Goal: Information Seeking & Learning: Learn about a topic

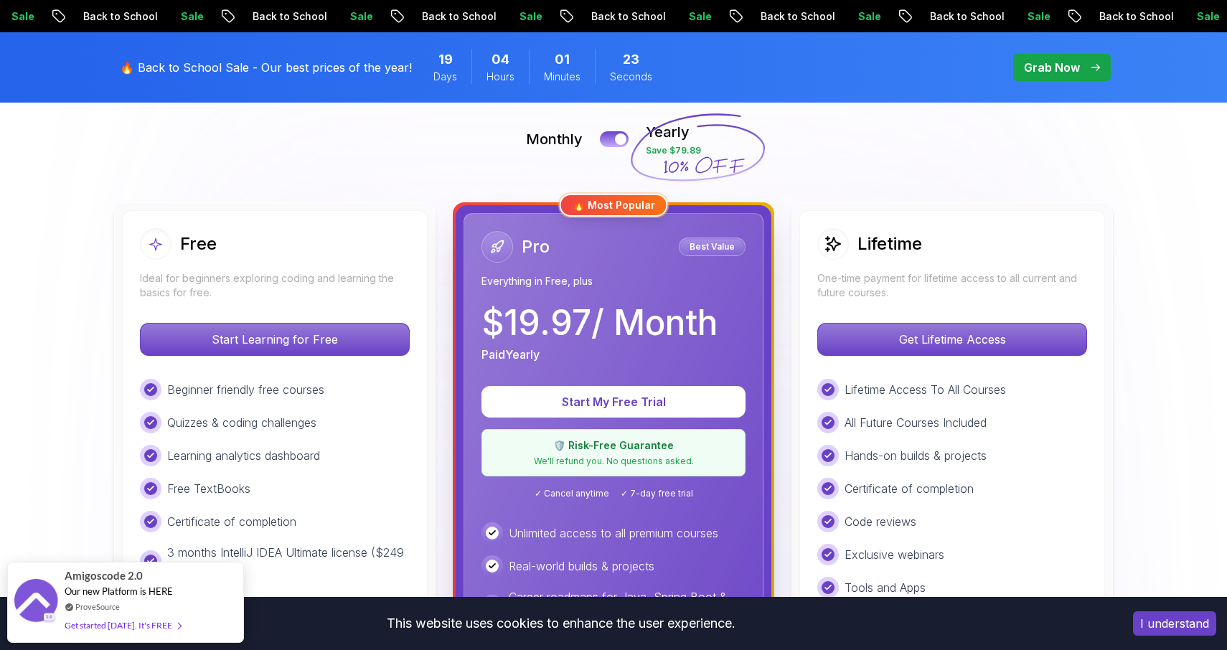
click at [352, 206] on div "Free Ideal for beginners exploring coding and learning the basics for free. Sta…" at bounding box center [275, 542] width 322 height 680
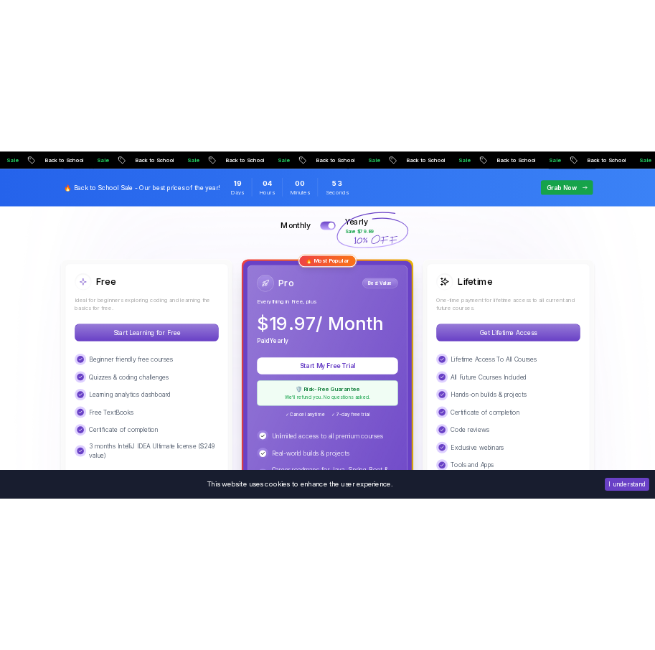
scroll to position [319, 0]
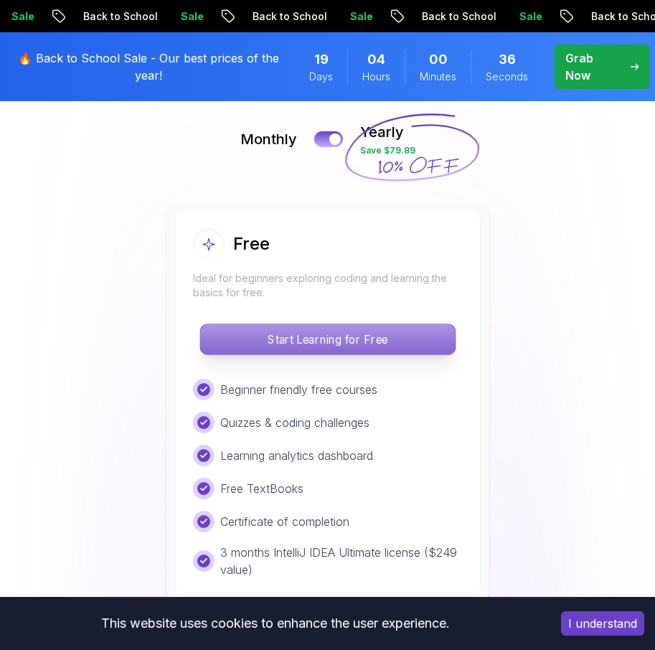
click at [365, 345] on p "Start Learning for Free" at bounding box center [327, 339] width 255 height 30
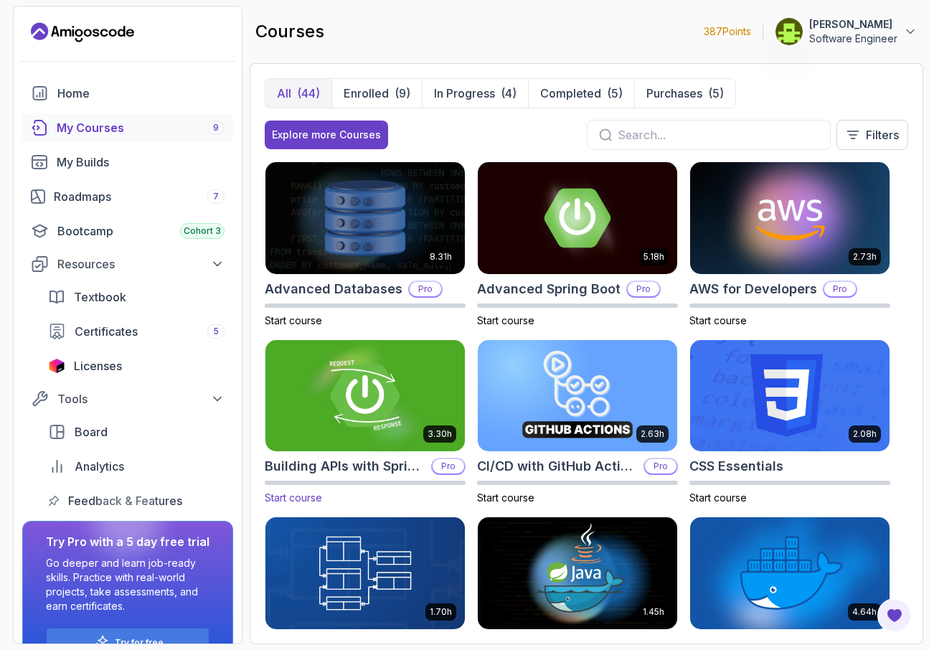
click at [336, 470] on h2 "Building APIs with Spring Boot" at bounding box center [345, 466] width 161 height 20
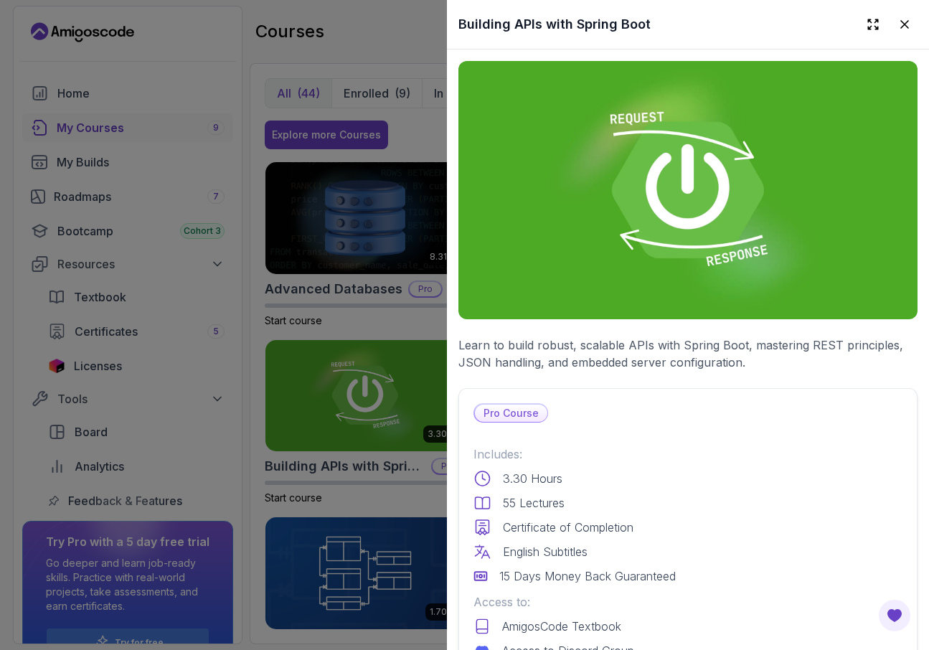
click at [346, 319] on div at bounding box center [464, 325] width 929 height 650
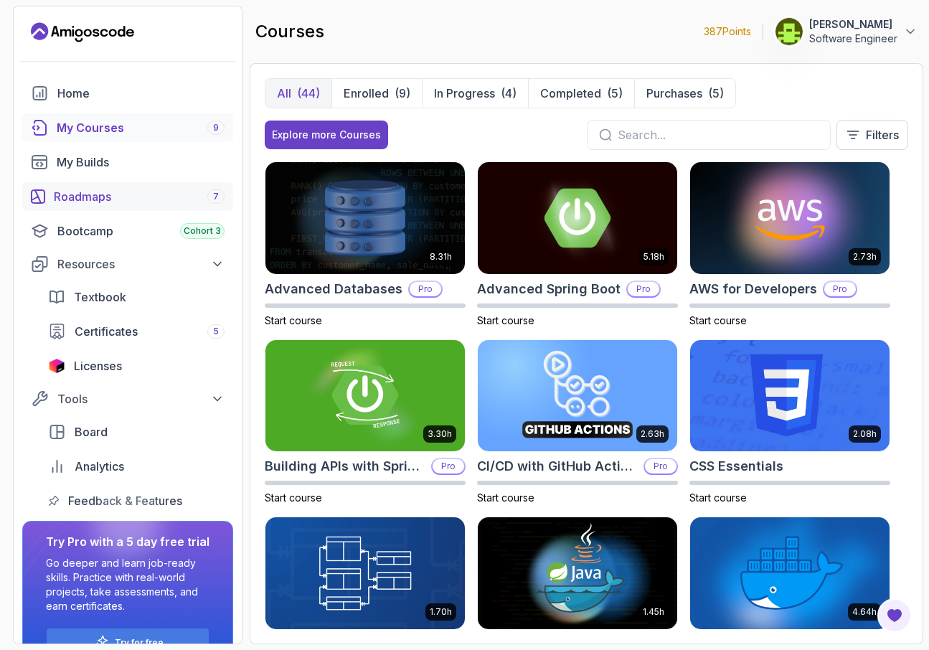
click at [114, 199] on div "Roadmaps 7" at bounding box center [139, 196] width 171 height 17
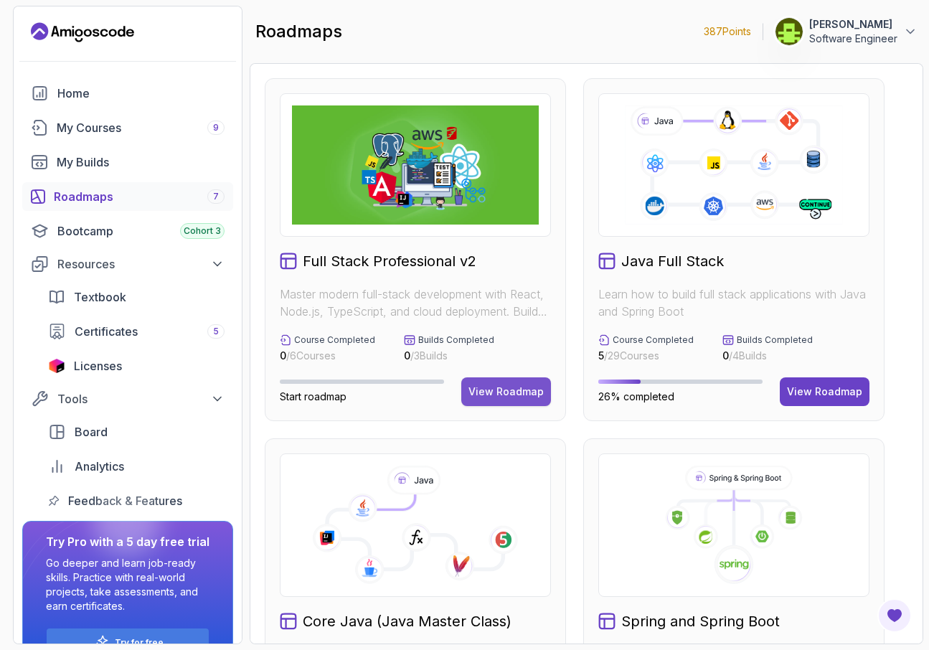
click at [501, 392] on div "View Roadmap" at bounding box center [506, 392] width 75 height 14
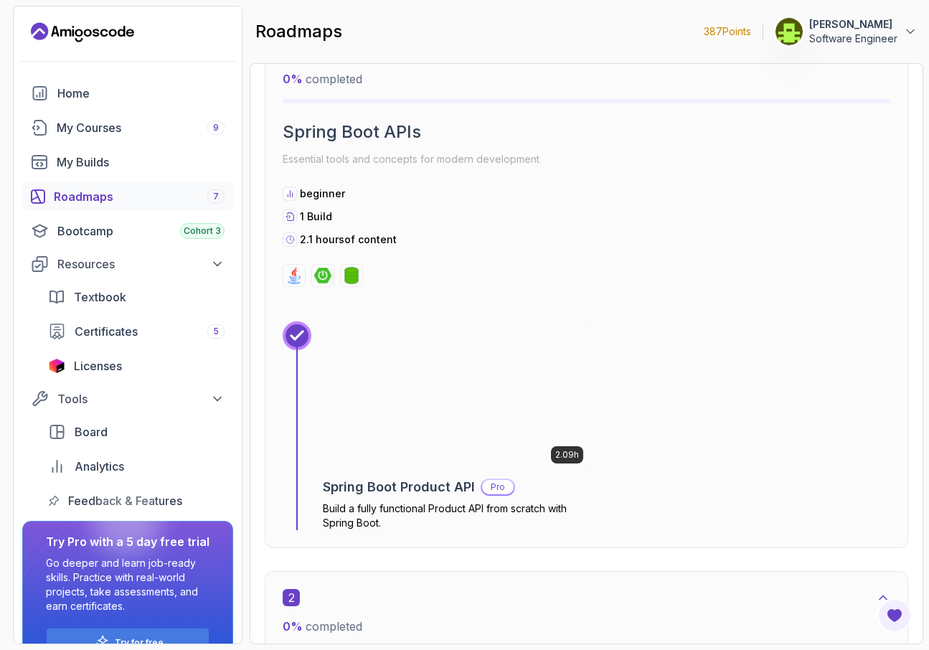
scroll to position [903, 0]
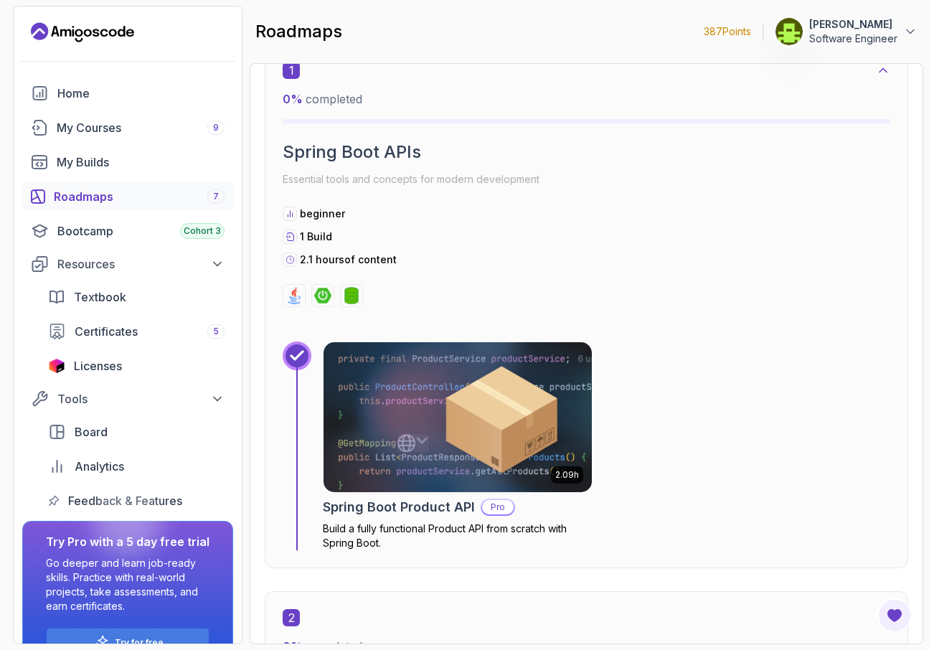
click at [495, 405] on img at bounding box center [457, 418] width 281 height 158
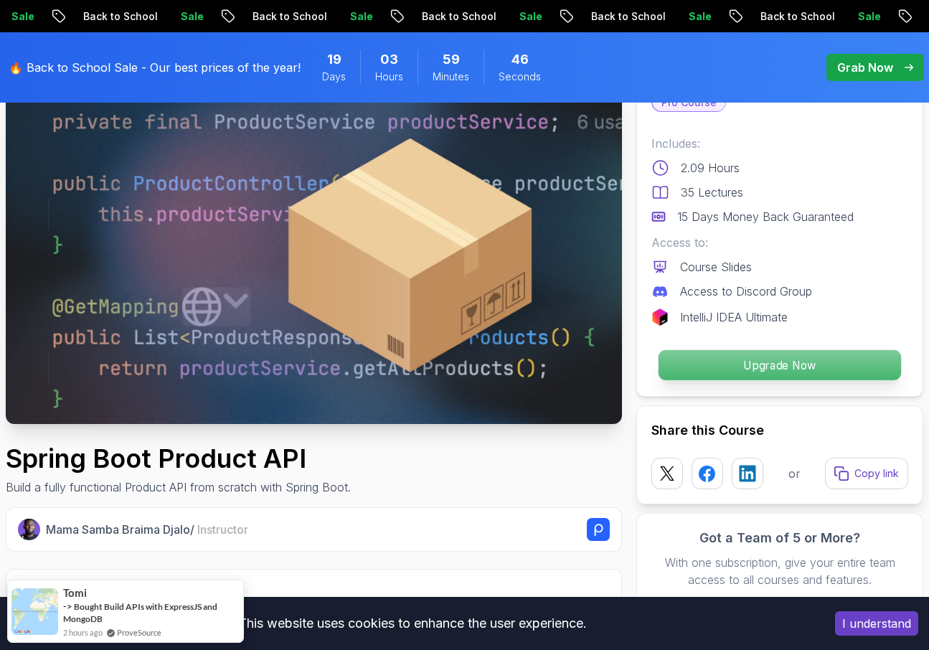
click at [655, 365] on p "Upgrade Now" at bounding box center [780, 365] width 243 height 30
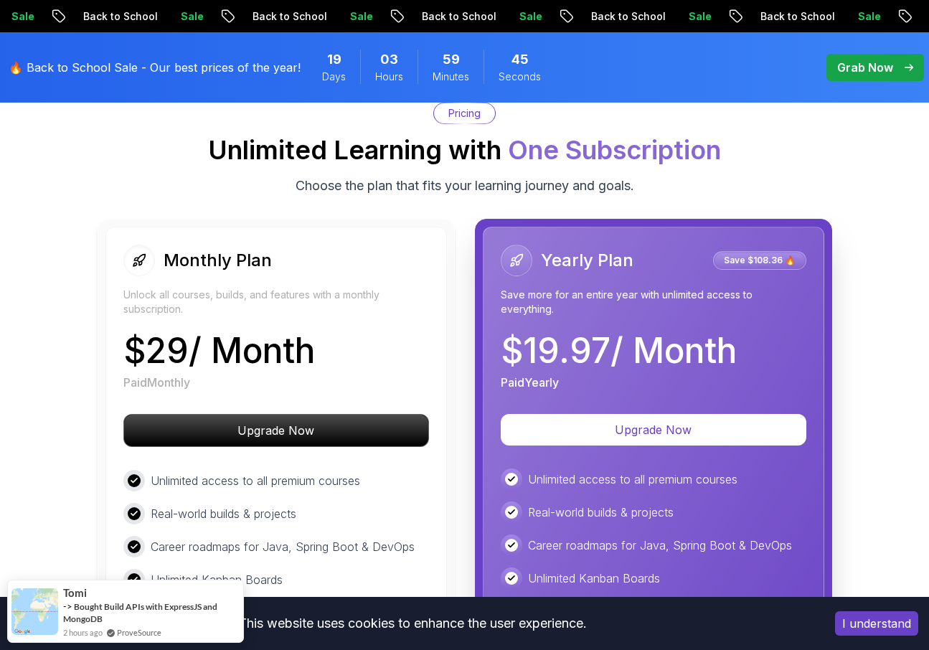
scroll to position [2557, 0]
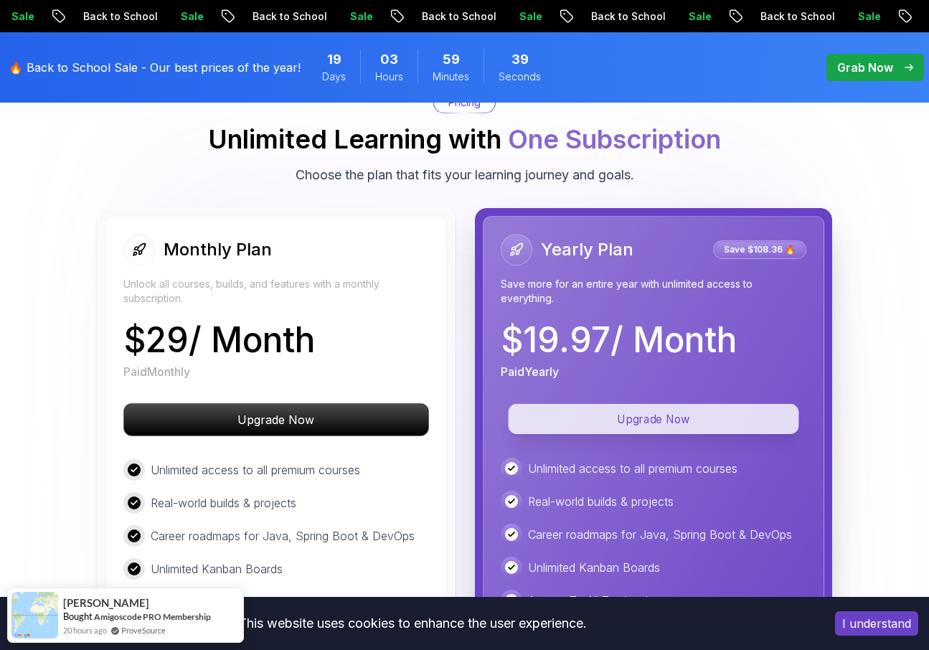
click at [649, 417] on p "Upgrade Now" at bounding box center [653, 419] width 291 height 30
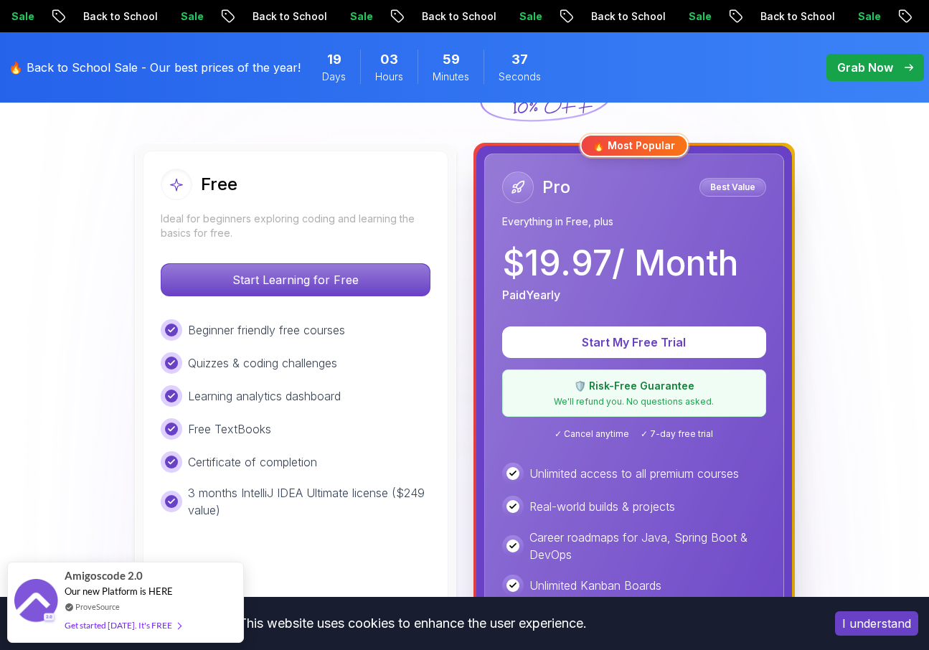
scroll to position [387, 0]
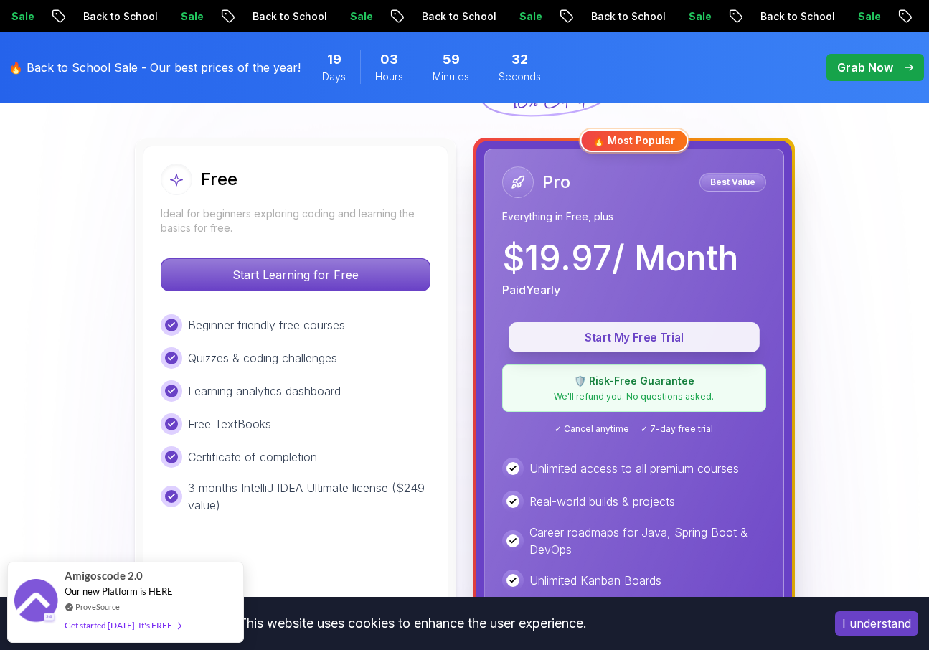
click at [655, 336] on p "Start My Free Trial" at bounding box center [634, 337] width 218 height 17
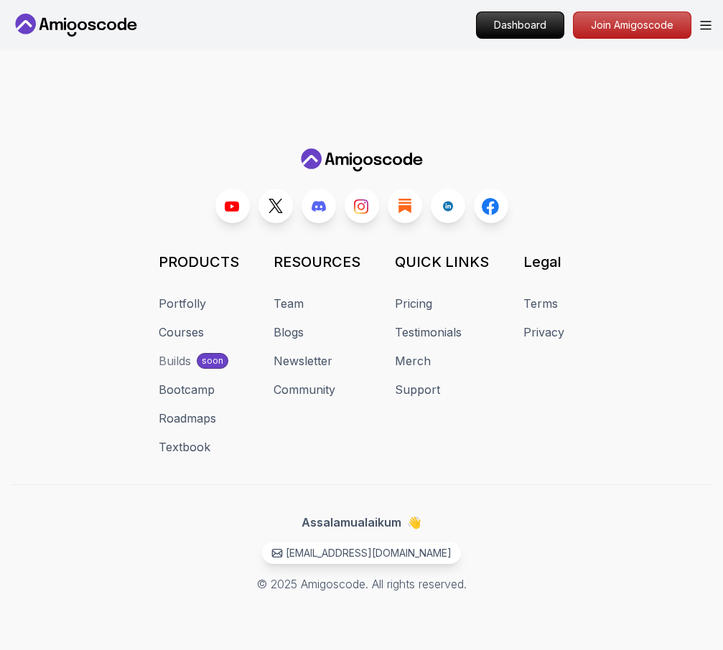
drag, startPoint x: 538, startPoint y: 348, endPoint x: 538, endPoint y: 358, distance: 10.0
click at [538, 350] on div "Legal Terms Privacy" at bounding box center [543, 354] width 41 height 204
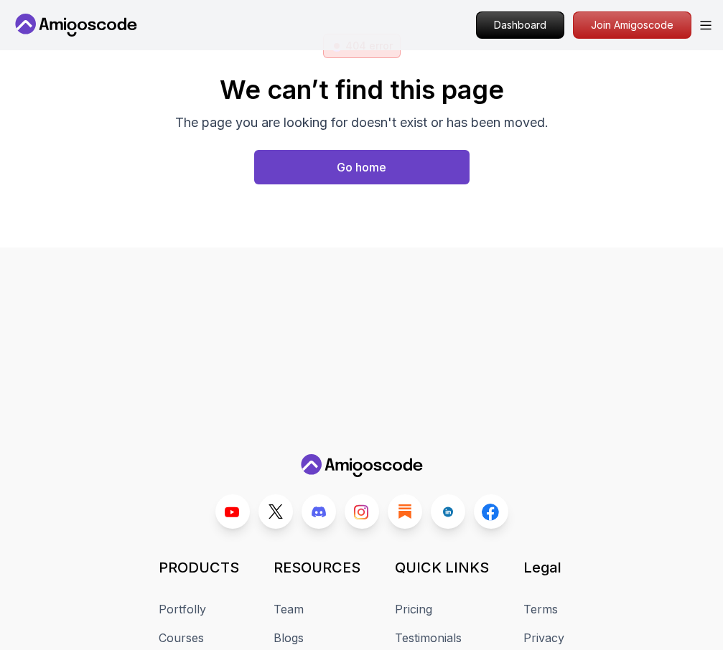
scroll to position [0, 0]
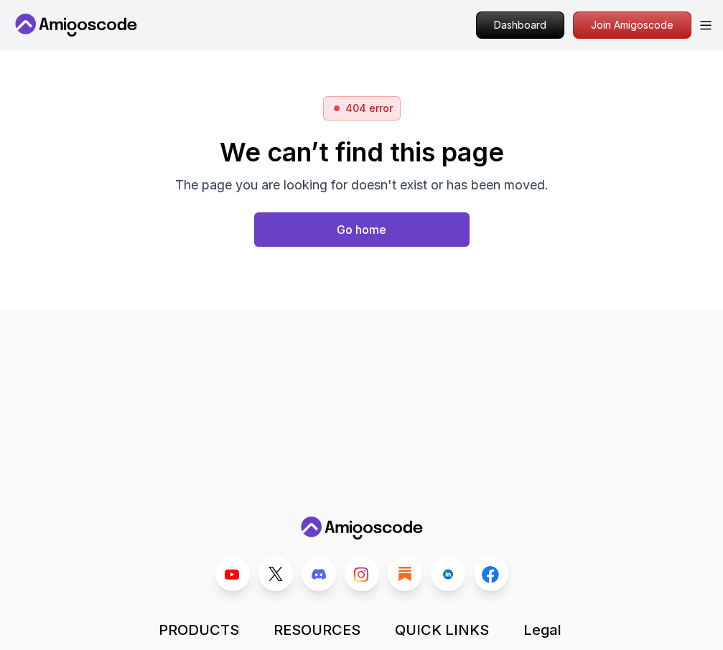
click at [526, 230] on div "We can’t find this page The page you are looking for doesn't exist or has been …" at bounding box center [361, 193] width 373 height 144
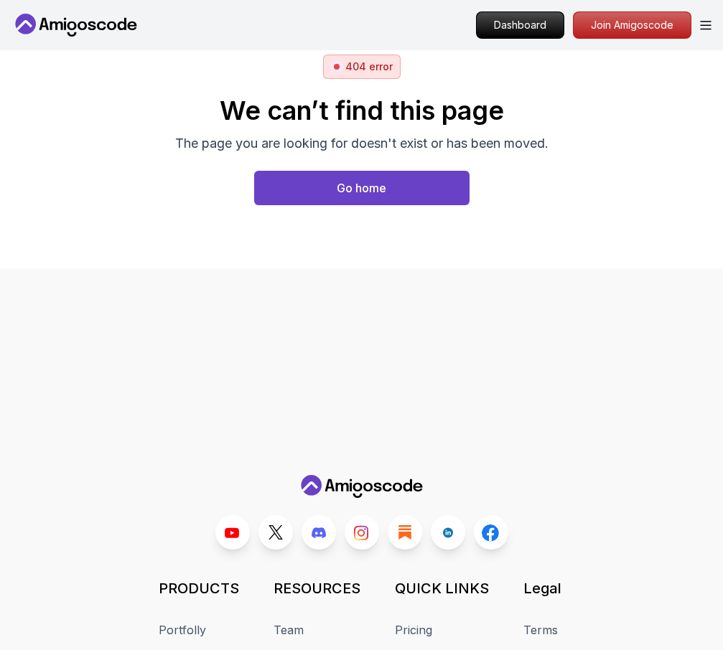
scroll to position [268, 0]
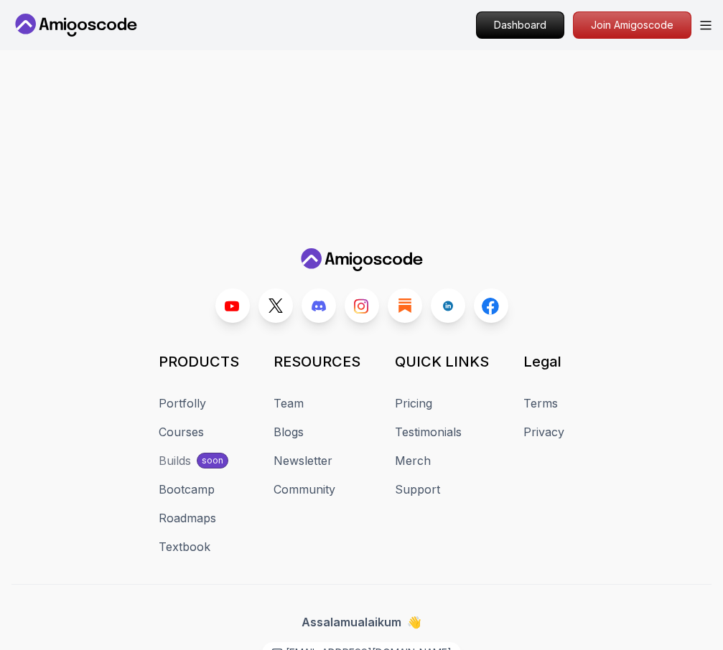
click at [529, 388] on div "Legal Terms Privacy" at bounding box center [543, 454] width 41 height 204
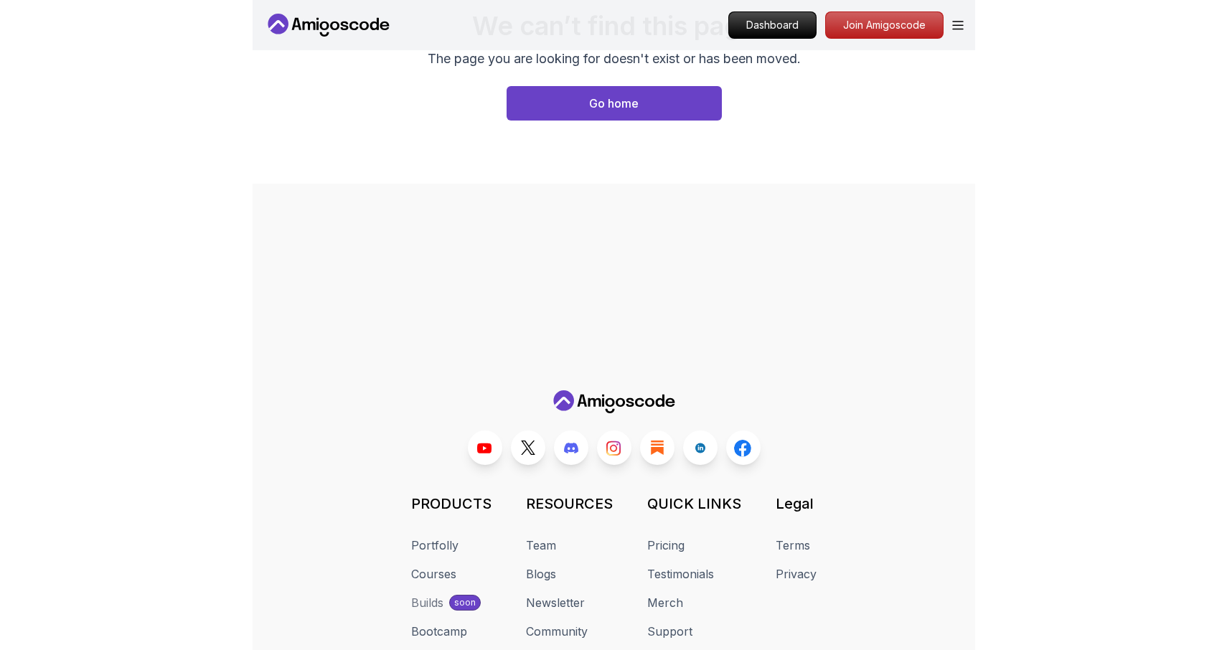
scroll to position [0, 0]
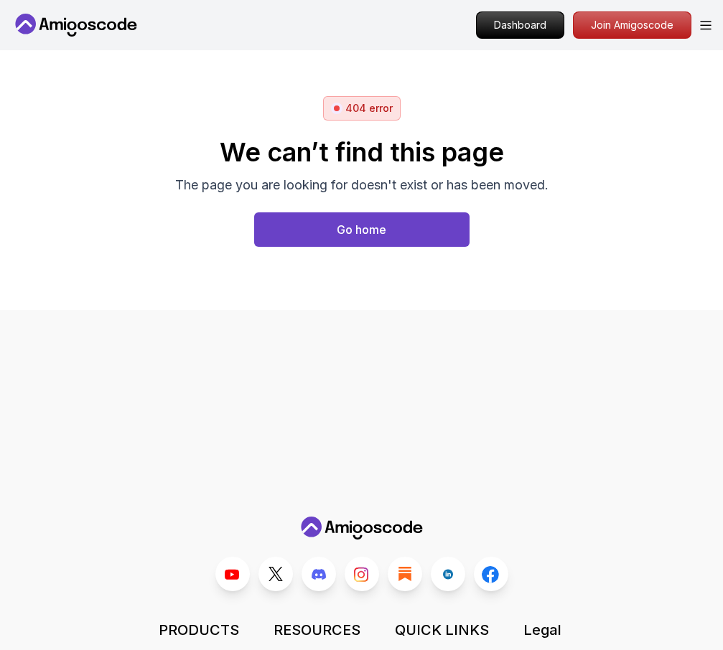
click at [631, 259] on div "404 error We can’t find this page The page you are looking for doesn't exist or…" at bounding box center [361, 180] width 723 height 168
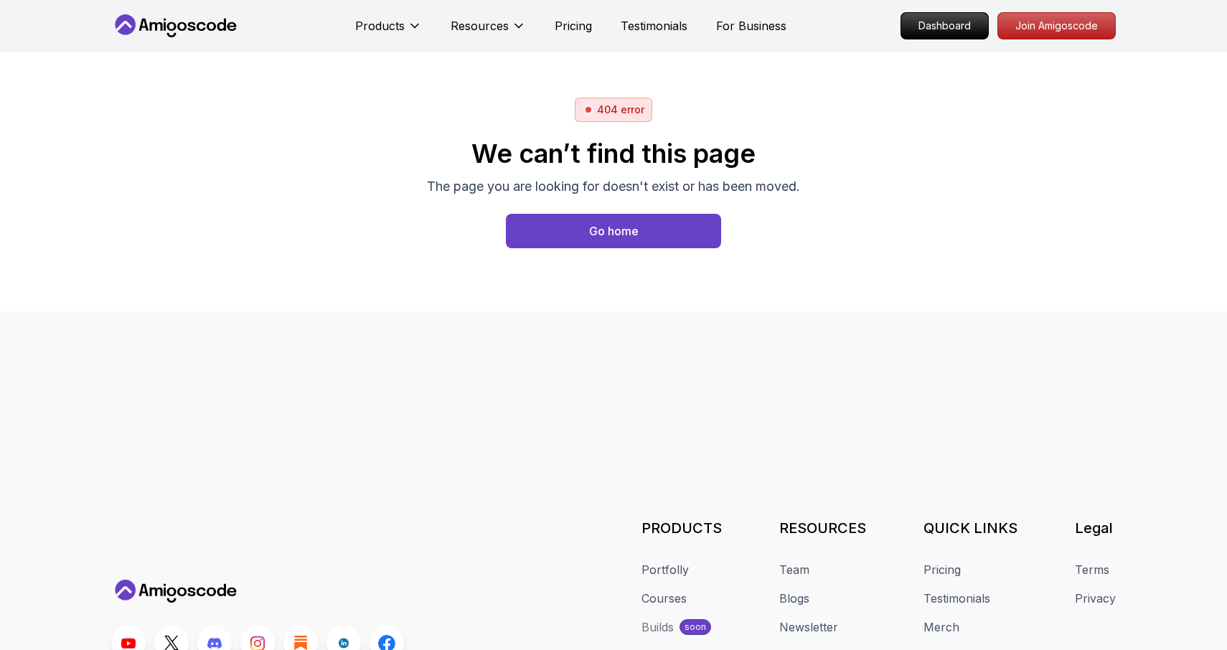
click at [843, 156] on div "404 error We can’t find this page The page you are looking for doesn't exist or…" at bounding box center [613, 182] width 1005 height 168
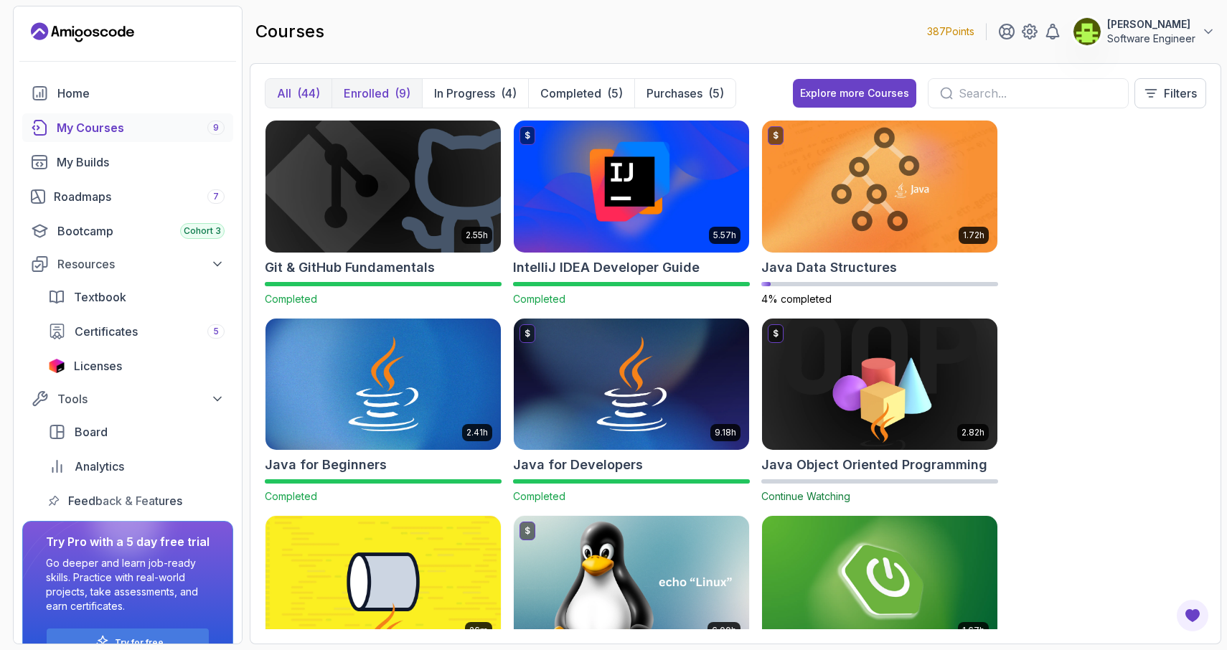
click at [365, 98] on p "Enrolled" at bounding box center [366, 93] width 45 height 17
click at [302, 96] on div "(44)" at bounding box center [308, 93] width 23 height 17
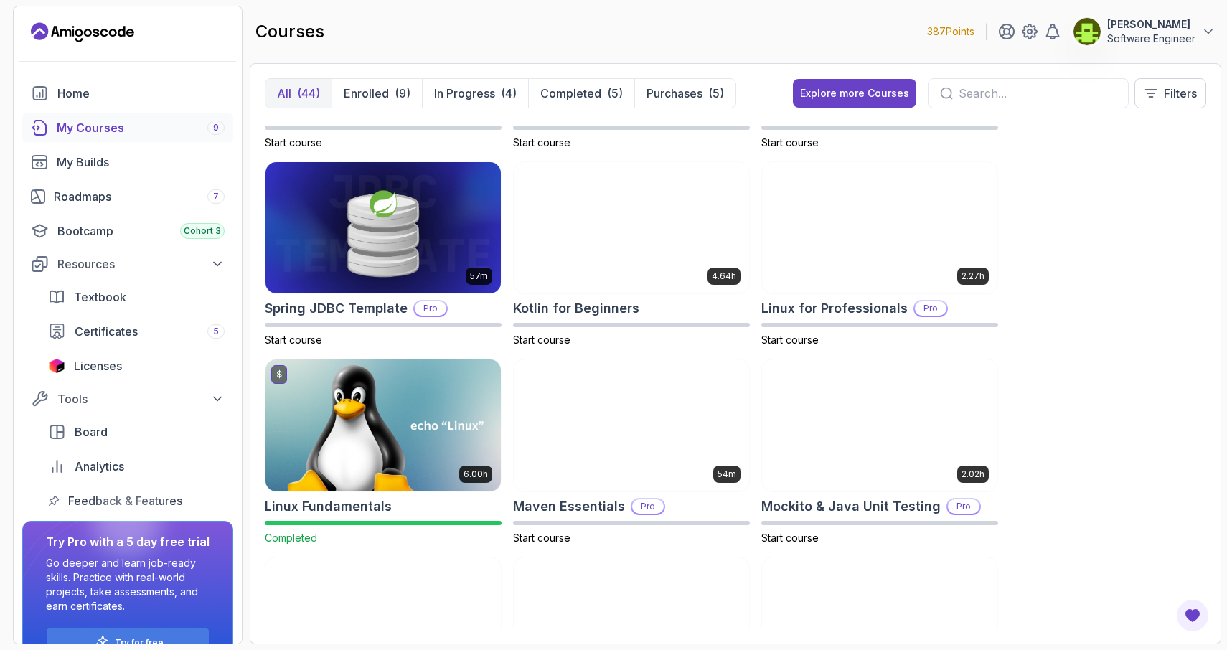
scroll to position [1738, 0]
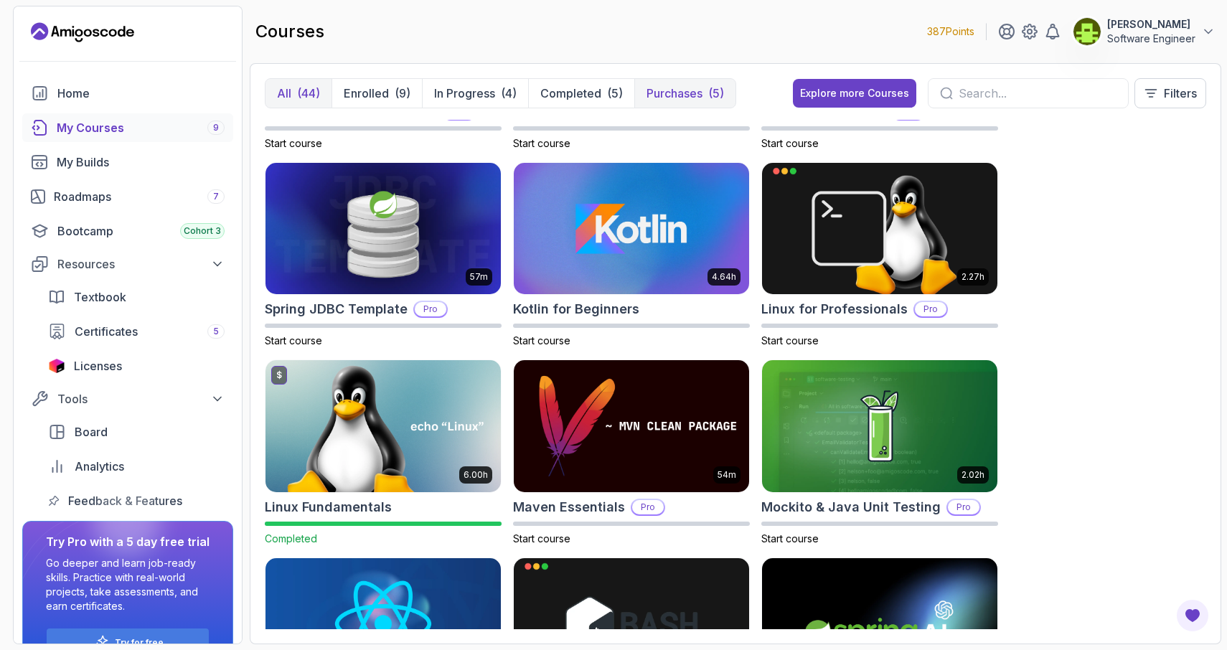
click at [660, 97] on p "Purchases" at bounding box center [675, 93] width 56 height 17
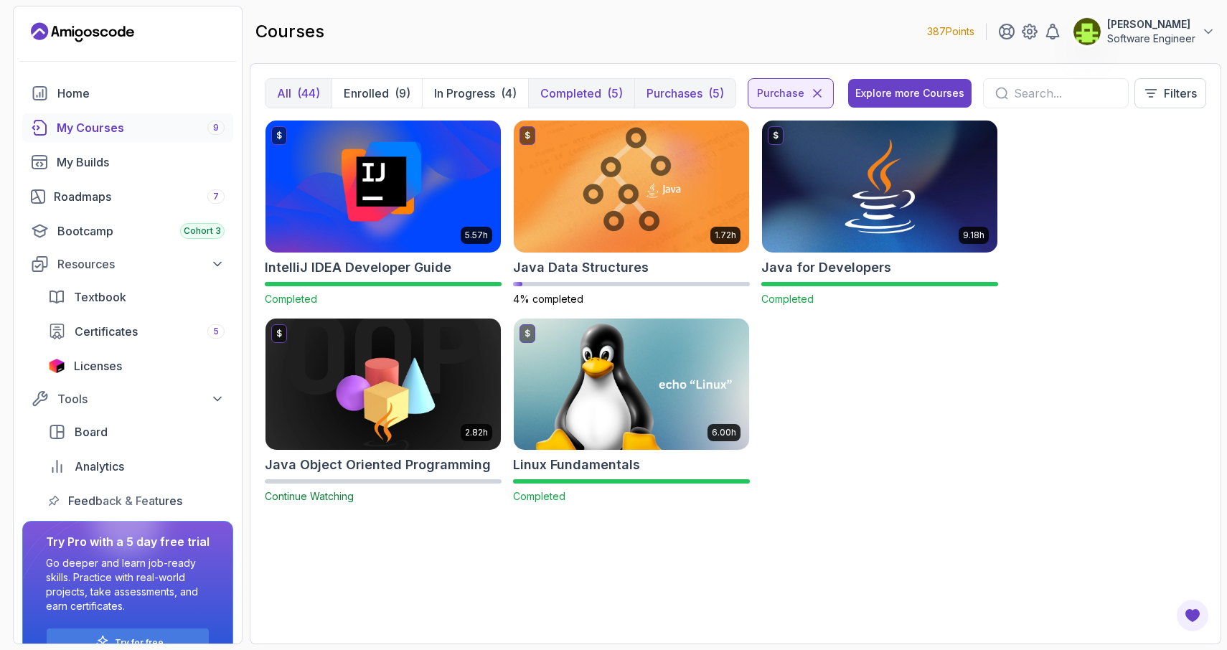
click at [549, 98] on p "Completed" at bounding box center [570, 93] width 61 height 17
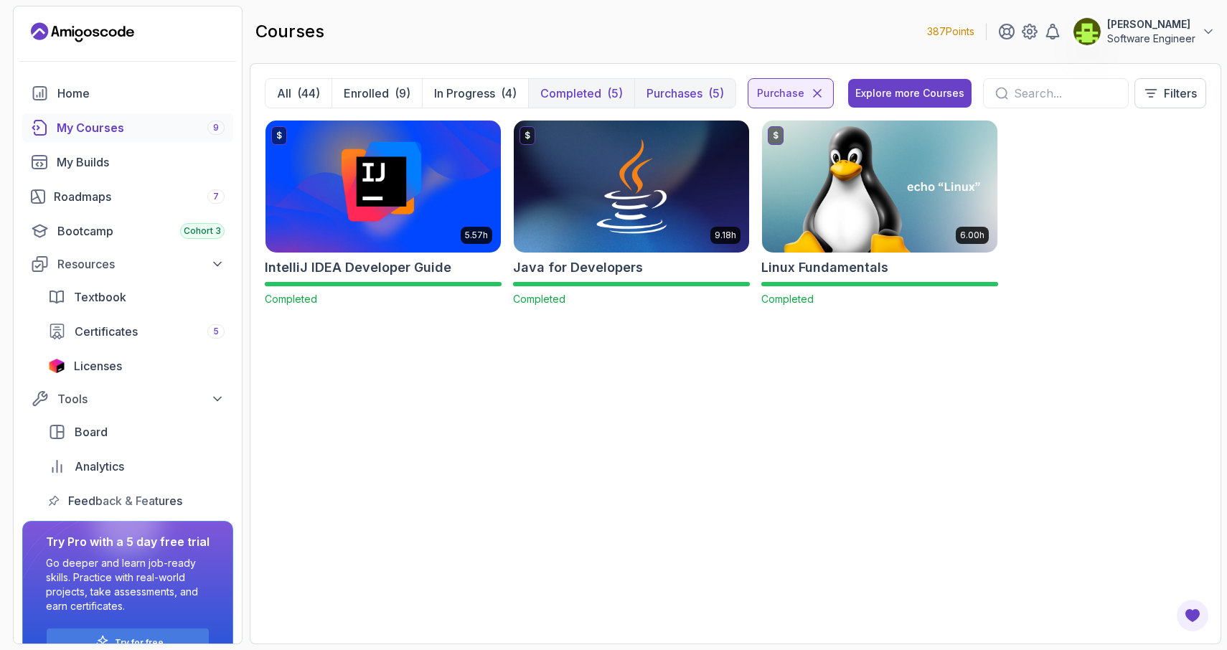
click at [670, 90] on p "Purchases" at bounding box center [675, 93] width 56 height 17
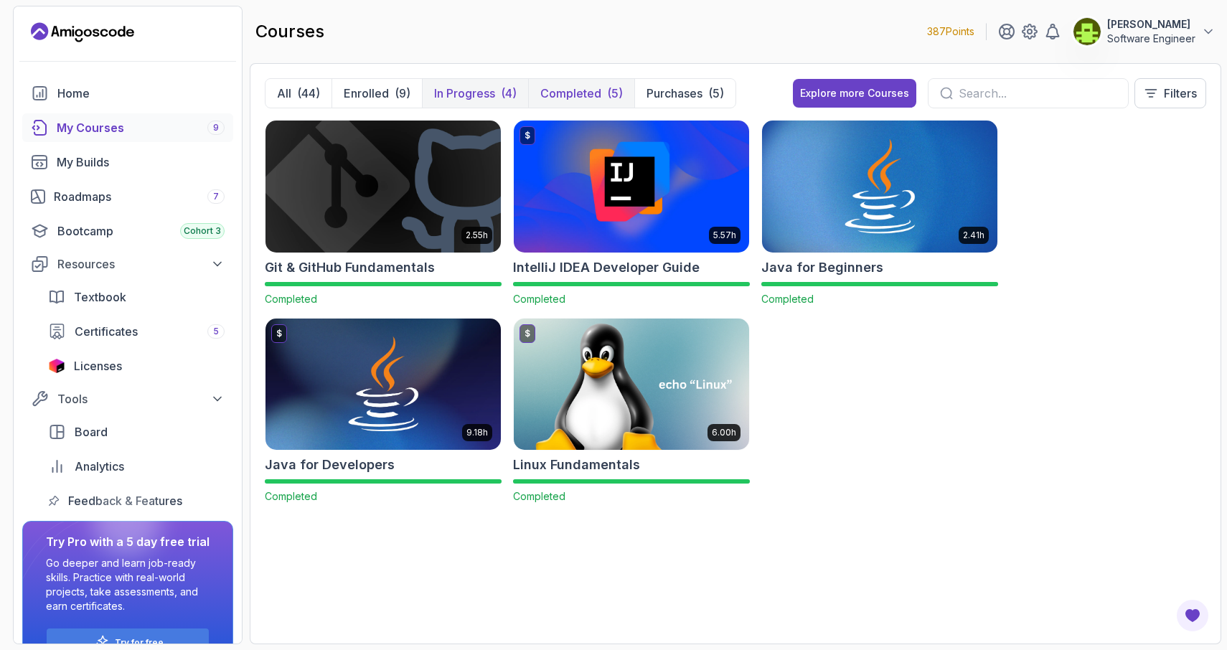
click at [482, 93] on p "In Progress" at bounding box center [464, 93] width 61 height 17
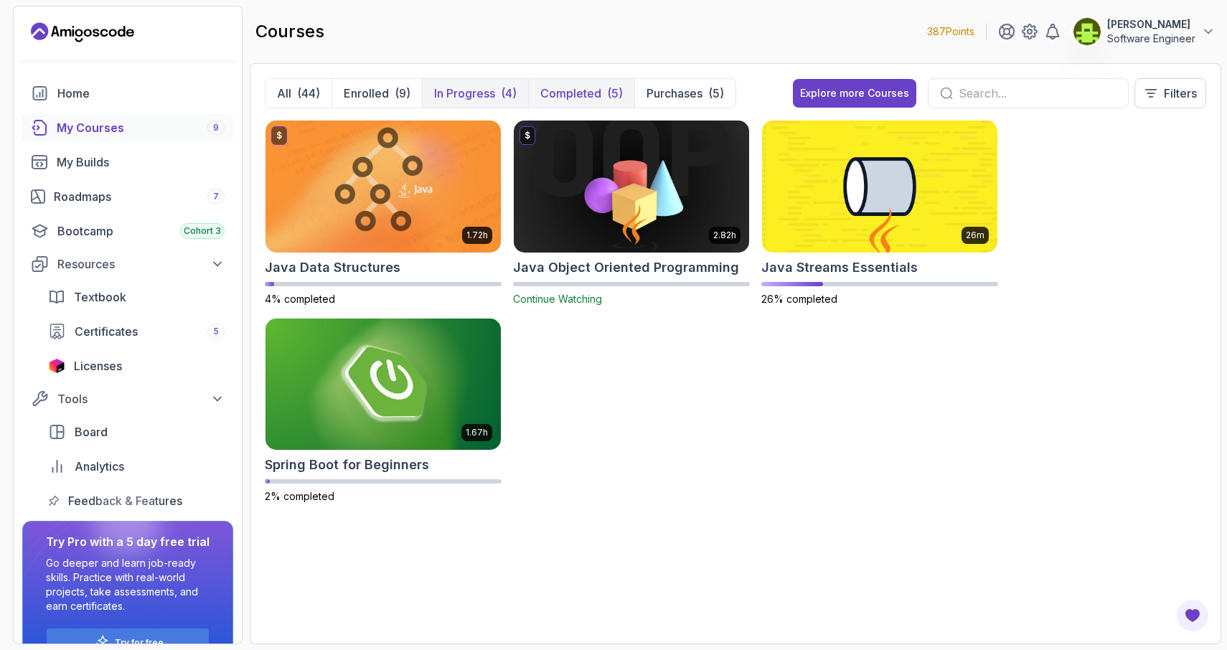
click at [547, 92] on p "Completed" at bounding box center [570, 93] width 61 height 17
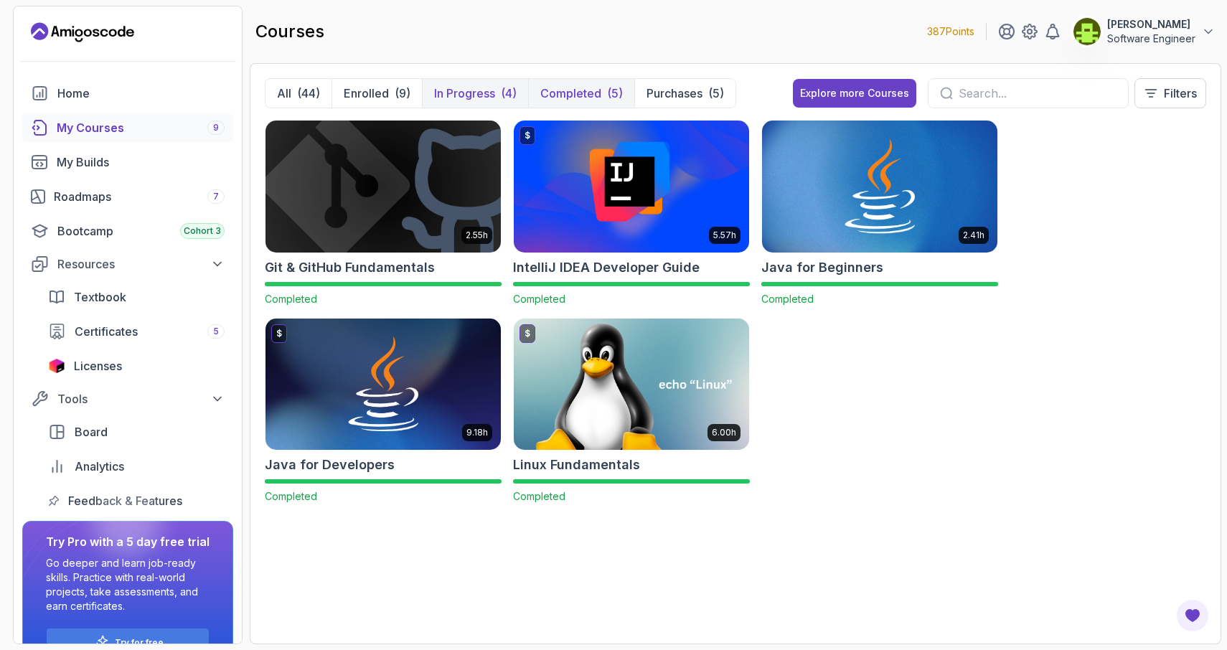
click at [489, 93] on p "In Progress" at bounding box center [464, 93] width 61 height 17
